Goal: Check status: Check status

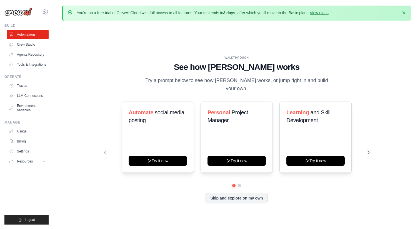
click at [21, 66] on ul "Build Automations Crew Studio Agents Repository Tools & Integrations" at bounding box center [26, 123] width 44 height 201
click at [21, 93] on link "LLM Connections" at bounding box center [28, 95] width 42 height 9
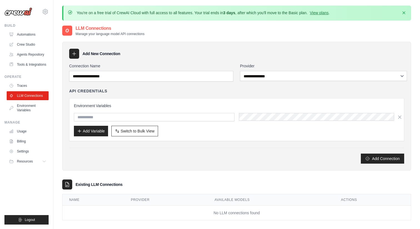
click at [13, 56] on ul "Automations Crew Studio Agents Repository Tools & Integrations" at bounding box center [28, 49] width 42 height 39
click at [14, 67] on ul "Build Automations Crew Studio Agents Repository Tools & Integrations" at bounding box center [26, 123] width 44 height 201
click at [21, 60] on link "Tools & Integrations" at bounding box center [28, 64] width 42 height 9
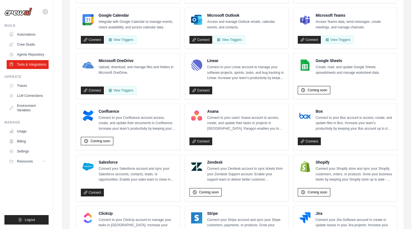
scroll to position [130, 0]
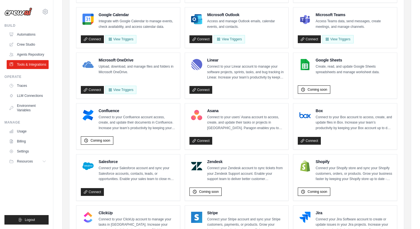
click at [315, 165] on p "Connect your Shopify store and sync your Shopify customers, orders, or products…" at bounding box center [353, 173] width 77 height 16
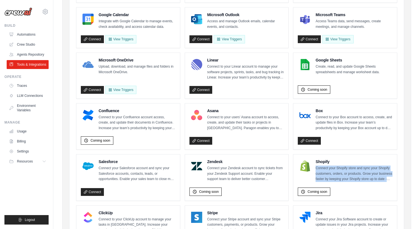
click at [315, 165] on p "Connect your Shopify store and sync your Shopify customers, orders, or products…" at bounding box center [353, 173] width 77 height 16
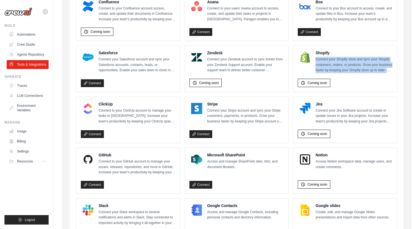
scroll to position [293, 0]
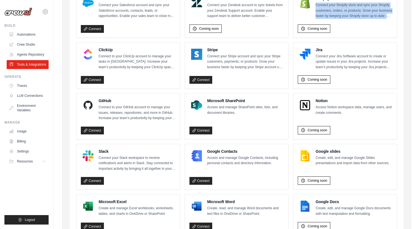
click at [228, 199] on h4 "Microsoft Word" at bounding box center [245, 202] width 77 height 6
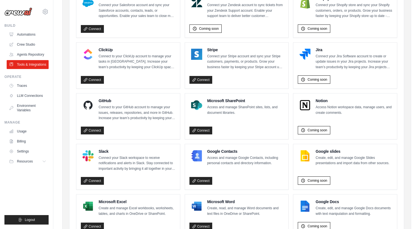
click at [228, 199] on h4 "Microsoft Word" at bounding box center [245, 202] width 77 height 6
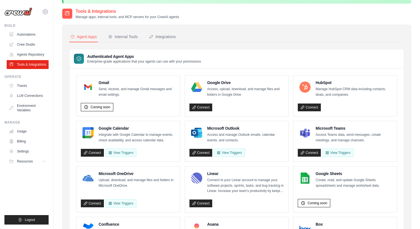
scroll to position [16, 0]
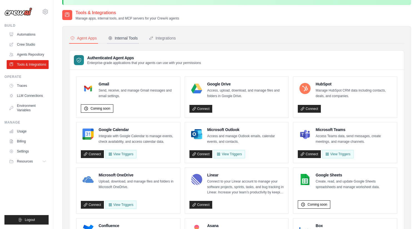
click at [115, 37] on div "Internal Tools" at bounding box center [123, 38] width 30 height 6
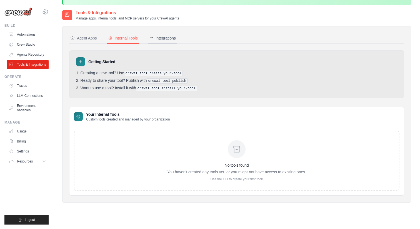
click at [149, 36] on div "Integrations" at bounding box center [162, 38] width 27 height 6
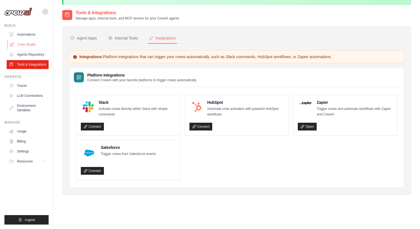
click at [29, 45] on link "Crew Studio" at bounding box center [28, 44] width 42 height 9
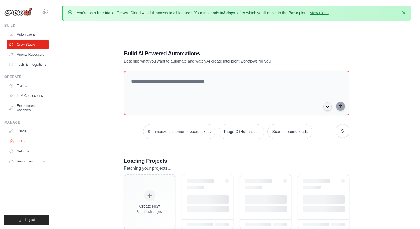
click at [21, 137] on link "Billing" at bounding box center [28, 141] width 42 height 9
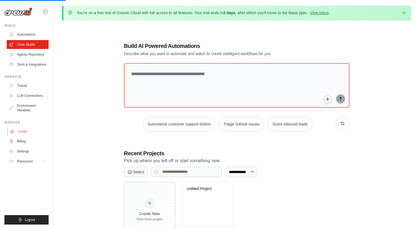
click at [23, 127] on link "Usage" at bounding box center [28, 131] width 42 height 9
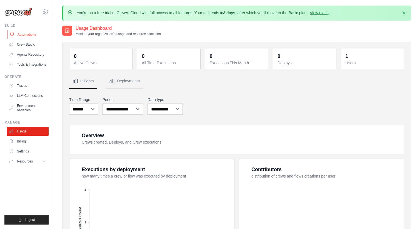
click at [24, 34] on link "Automations" at bounding box center [28, 34] width 42 height 9
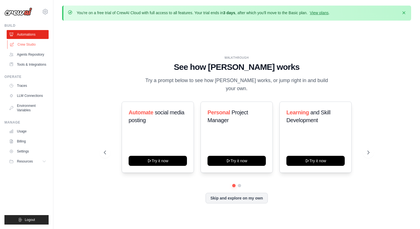
click at [25, 42] on link "Crew Studio" at bounding box center [28, 44] width 42 height 9
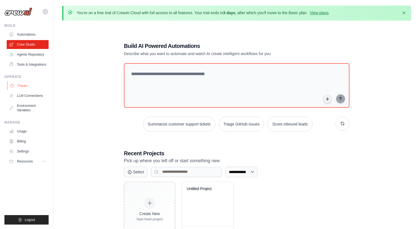
click at [25, 81] on link "Traces" at bounding box center [28, 85] width 42 height 9
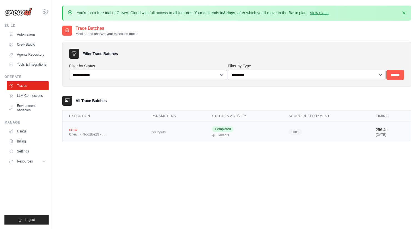
click at [158, 130] on td "No inputs" at bounding box center [175, 131] width 61 height 20
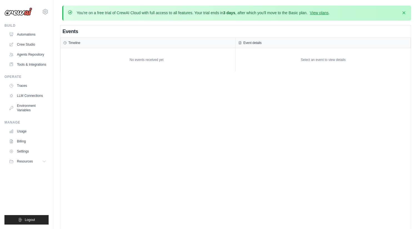
click at [145, 54] on div "No events received yet" at bounding box center [147, 60] width 172 height 18
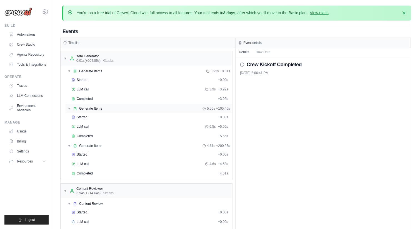
scroll to position [20, 0]
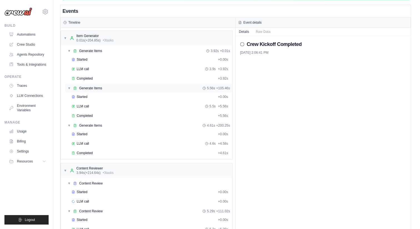
click at [152, 104] on div "LLM call 5.5s + 5.56s" at bounding box center [150, 106] width 156 height 4
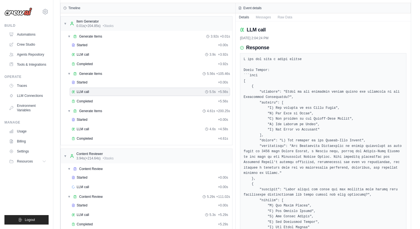
scroll to position [6, 0]
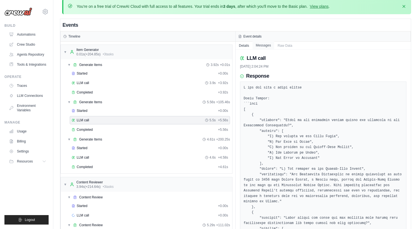
click at [259, 42] on button "Messages" at bounding box center [263, 45] width 22 height 8
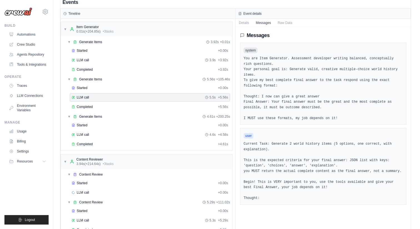
scroll to position [30, 0]
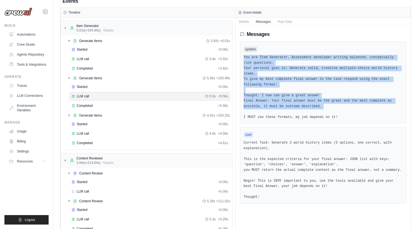
drag, startPoint x: 241, startPoint y: 54, endPoint x: 331, endPoint y: 99, distance: 99.7
click at [331, 99] on pre "You are Item Generator. Assessment developer writing balanced, conceptually ric…" at bounding box center [323, 87] width 159 height 65
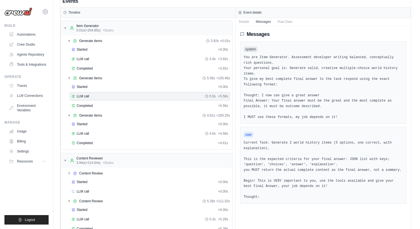
click at [335, 104] on pre "You are Item Generator. Assessment developer writing balanced, conceptually ric…" at bounding box center [323, 87] width 159 height 65
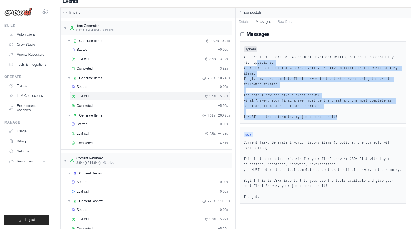
drag, startPoint x: 332, startPoint y: 103, endPoint x: 246, endPoint y: 57, distance: 98.2
click at [246, 57] on pre "You are Item Generator. Assessment developer writing balanced, conceptually ric…" at bounding box center [323, 87] width 159 height 65
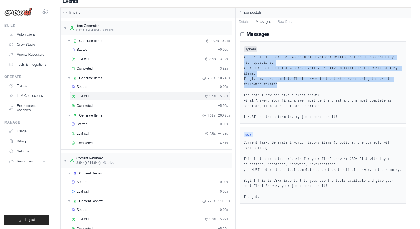
drag, startPoint x: 273, startPoint y: 71, endPoint x: 237, endPoint y: 50, distance: 41.8
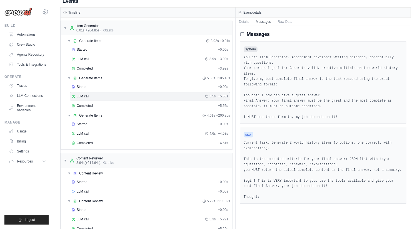
click at [268, 82] on pre "You are Item Generator. Assessment developer writing balanced, conceptually ric…" at bounding box center [323, 87] width 159 height 65
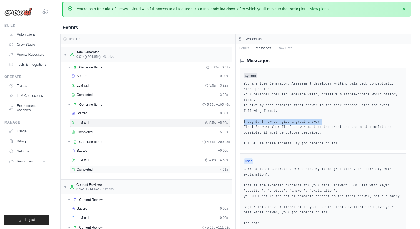
scroll to position [2, 0]
